Goal: Check status: Check status

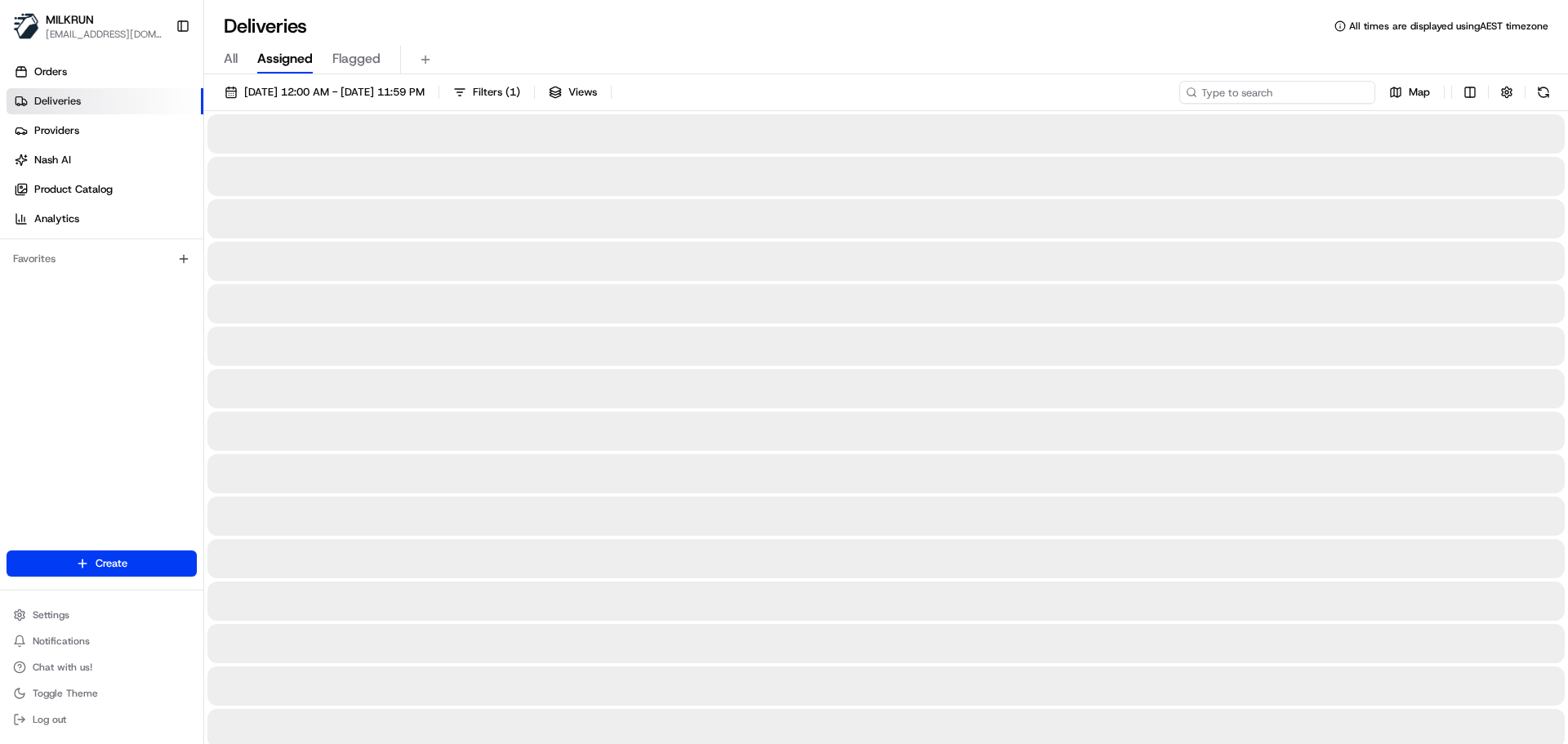
click at [1249, 84] on input at bounding box center [1277, 92] width 196 height 23
paste input "Name:"
type input "Name:"
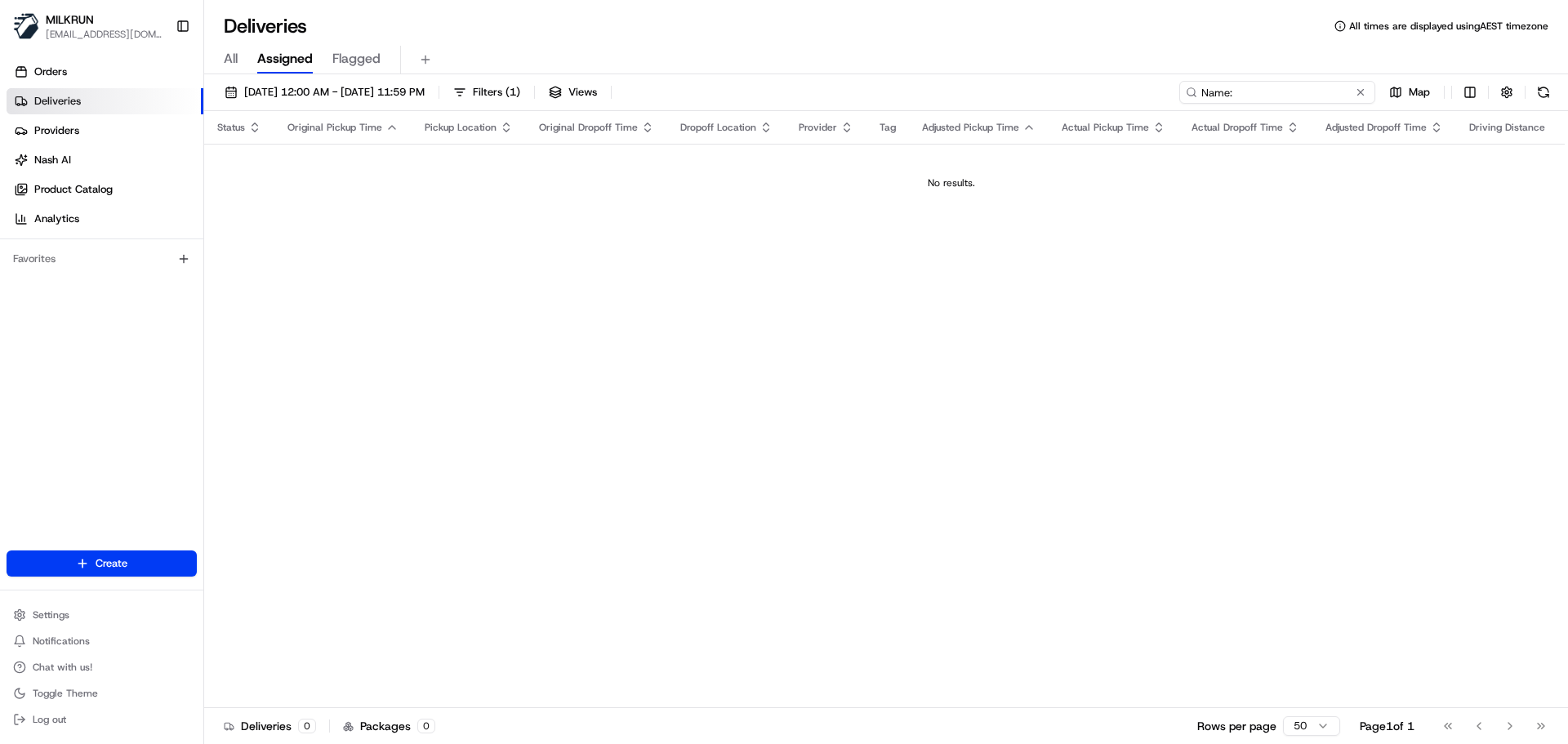
drag, startPoint x: 1289, startPoint y: 94, endPoint x: 1143, endPoint y: 72, distance: 147.6
click at [1143, 72] on div "Deliveries All times are displayed using AEST timezone All Assigned Flagged [DA…" at bounding box center [886, 372] width 1364 height 744
paste input "[PERSON_NAME]"
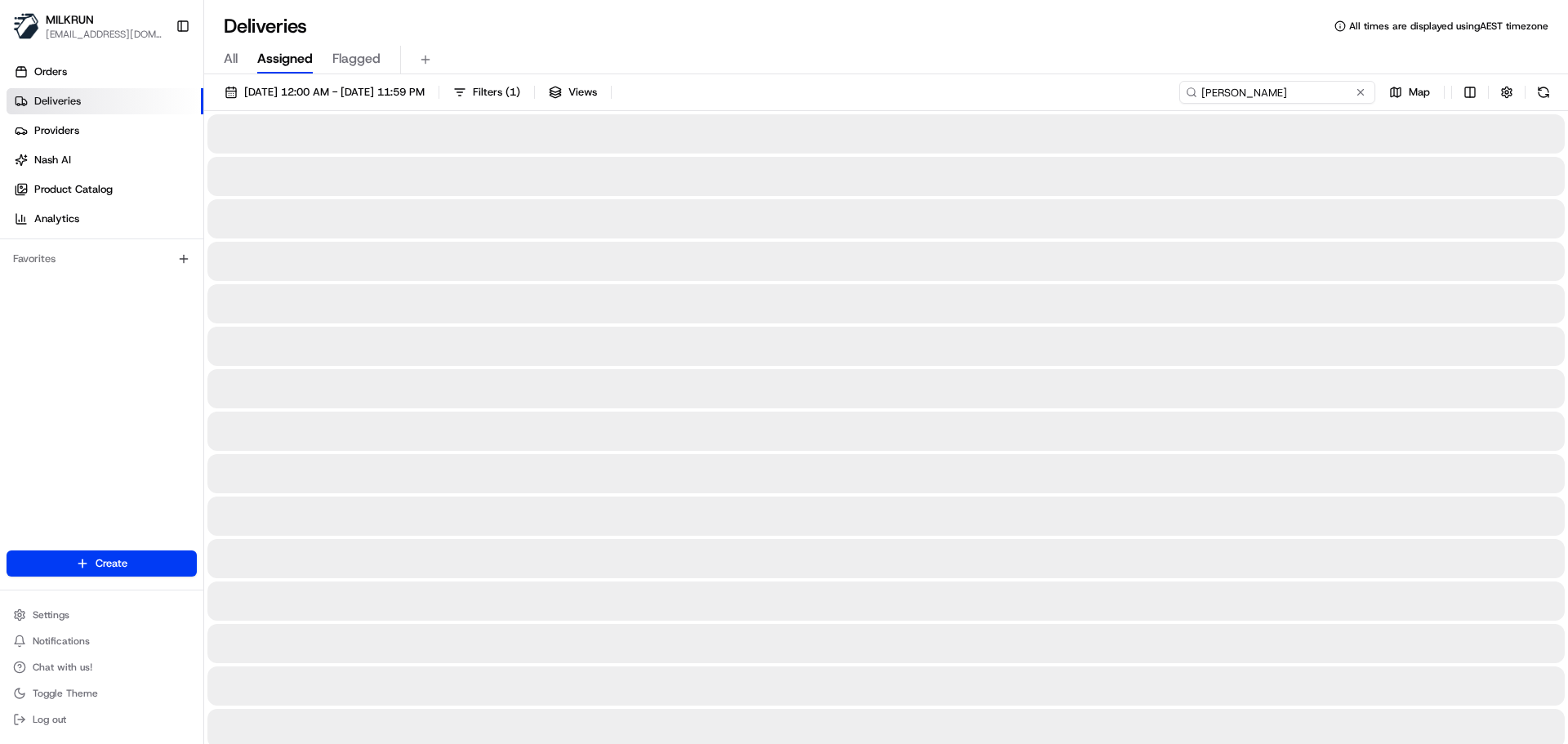
click at [1206, 92] on input "[PERSON_NAME]" at bounding box center [1277, 92] width 196 height 23
type input "[PERSON_NAME]"
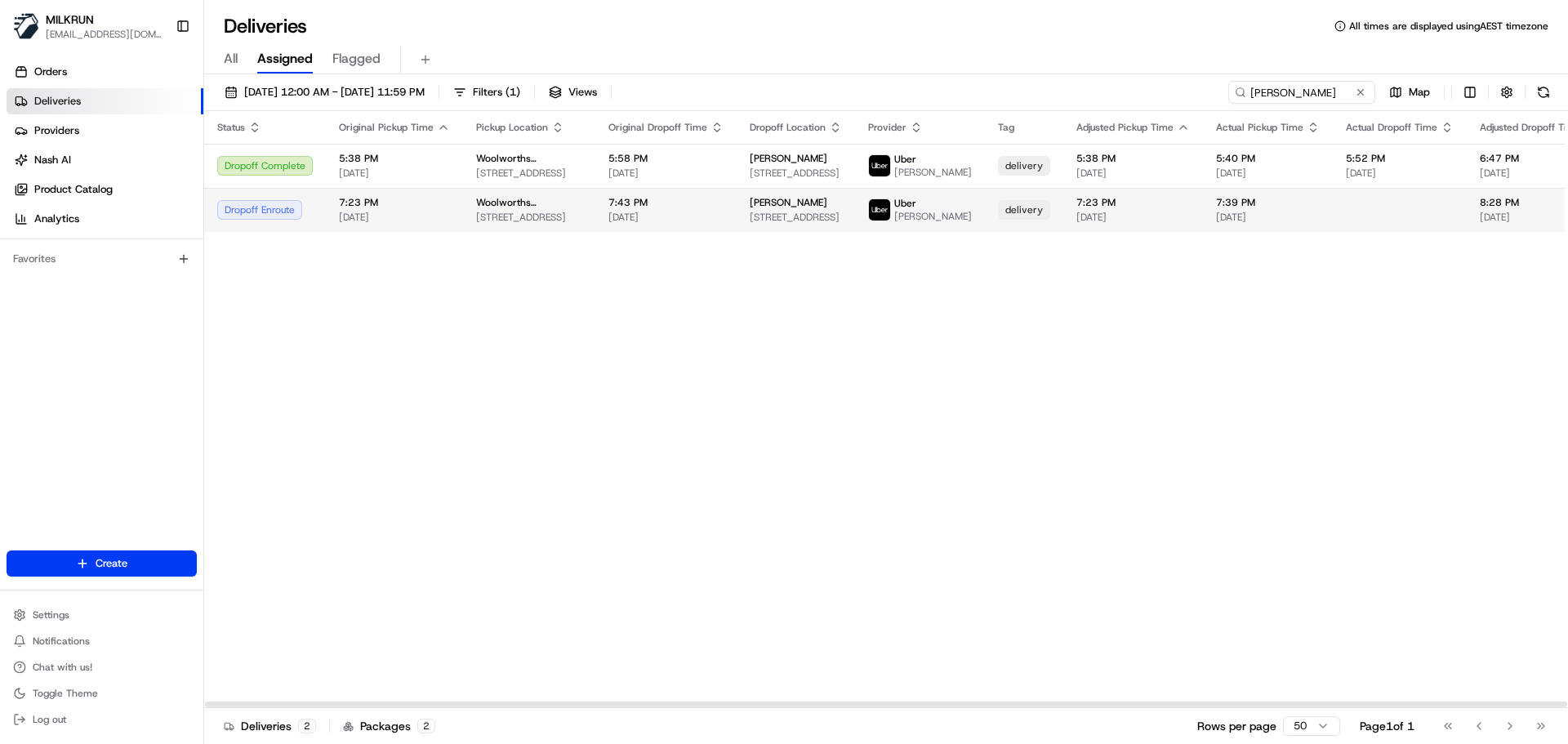
click at [558, 206] on td "Woolworths Supermarket AU - [GEOGRAPHIC_DATA] ([GEOGRAPHIC_DATA]) [STREET_ADDRE…" at bounding box center [529, 210] width 132 height 44
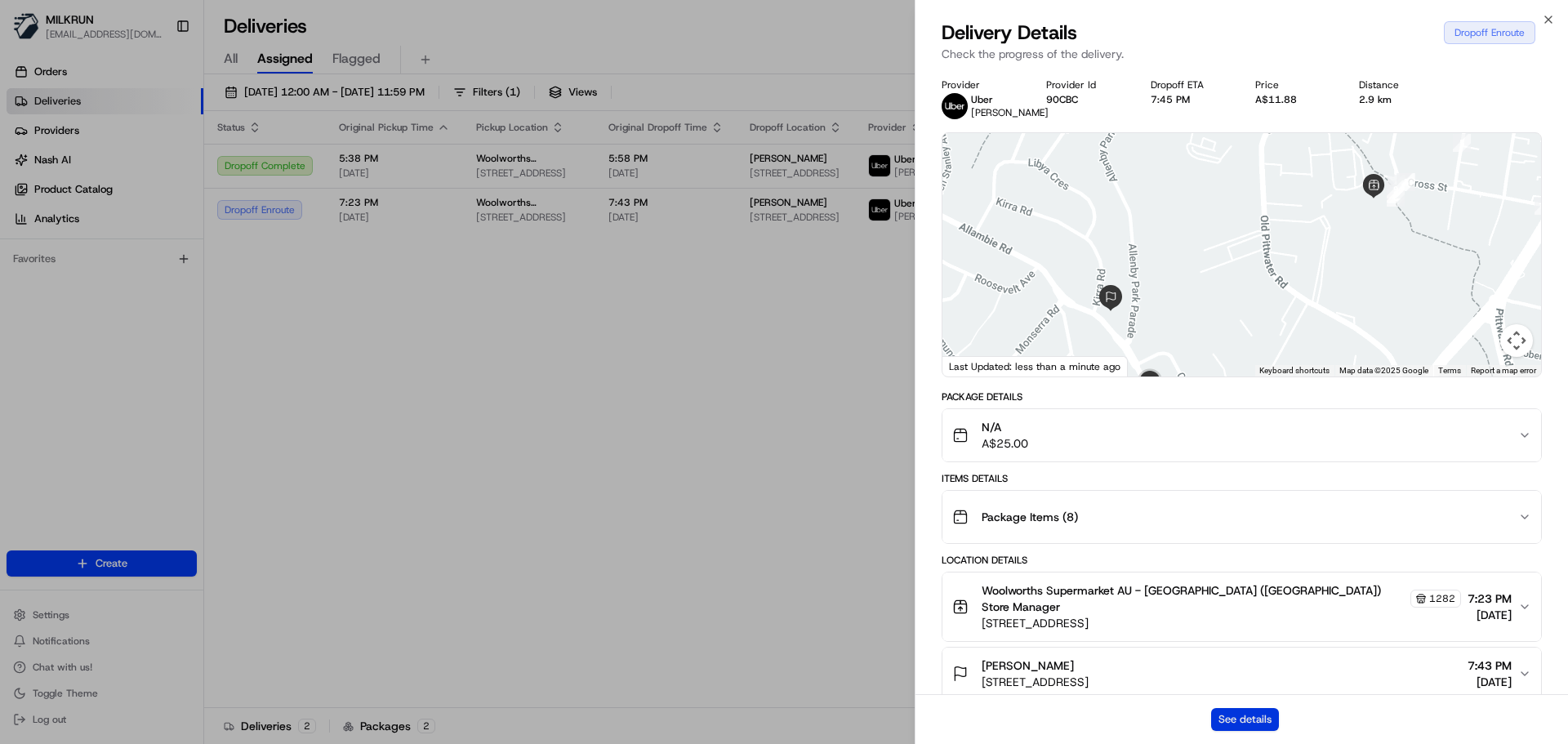
click at [1244, 719] on button "See details" at bounding box center [1244, 719] width 68 height 23
